Goal: Find specific page/section: Find specific page/section

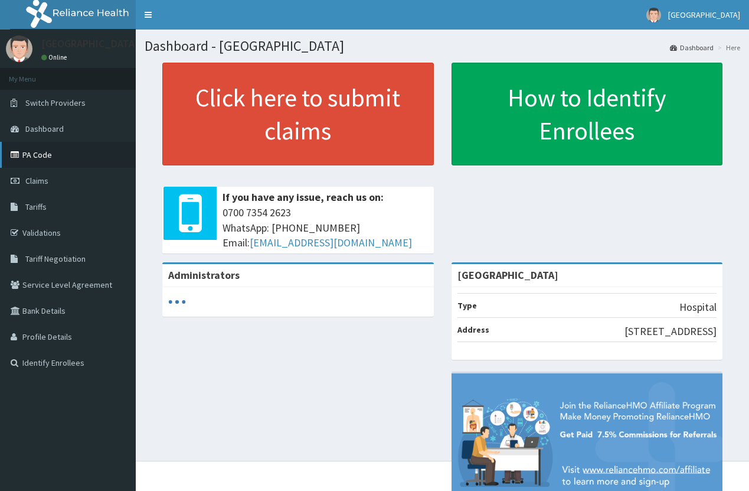
click at [33, 155] on link "PA Code" at bounding box center [68, 155] width 136 height 26
click at [50, 151] on link "PA Code" at bounding box center [68, 155] width 136 height 26
